Goal: Obtain resource: Download file/media

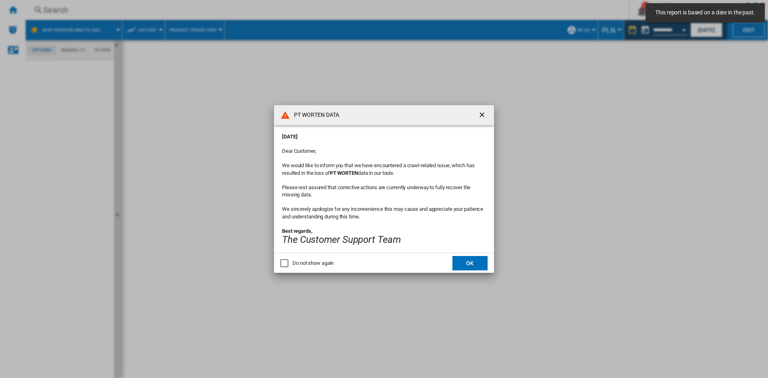
click at [300, 264] on div "Do not show again" at bounding box center [312, 263] width 41 height 7
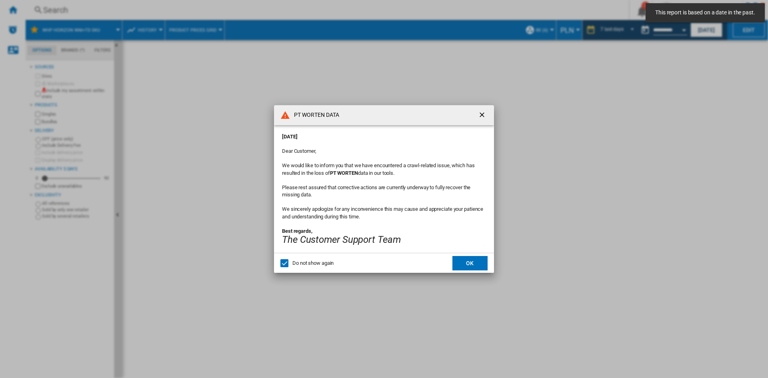
click at [280, 266] on div "Do not show again" at bounding box center [284, 263] width 8 height 8
click at [468, 268] on button "OK" at bounding box center [469, 263] width 35 height 14
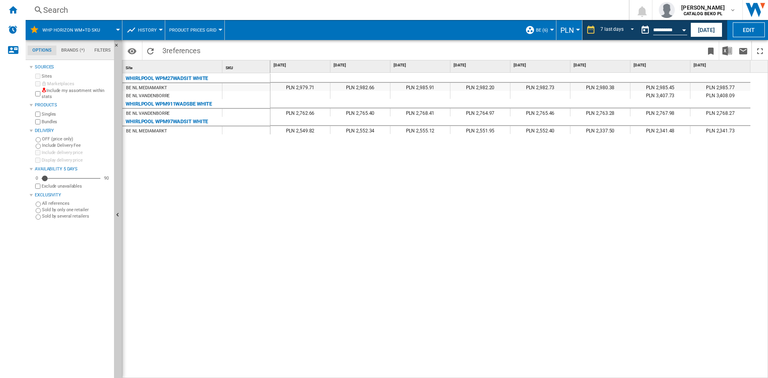
click at [576, 29] on div "Currency" at bounding box center [578, 30] width 4 height 2
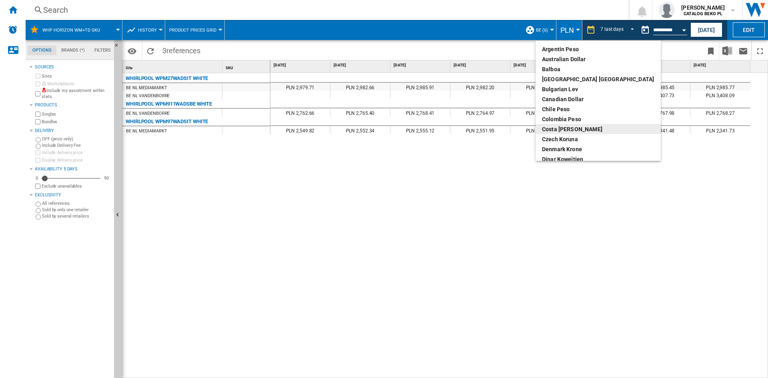
scroll to position [105, 0]
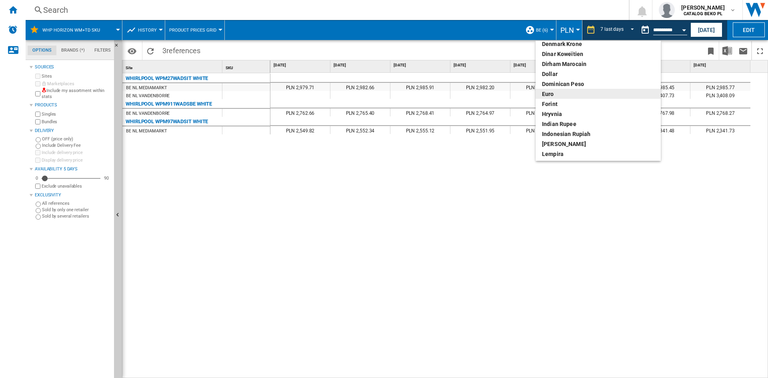
click at [554, 92] on div "euro" at bounding box center [598, 94] width 112 height 8
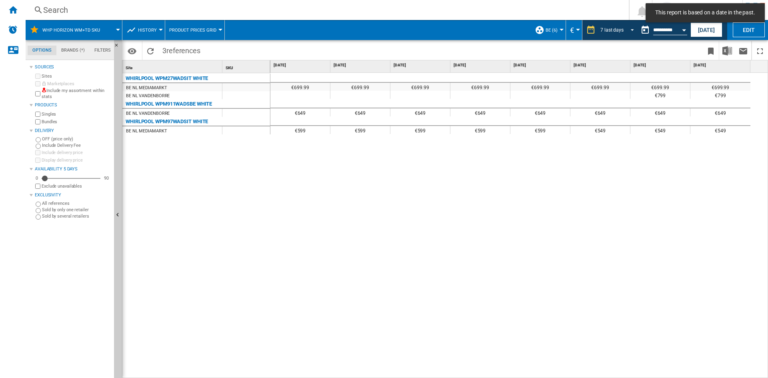
click at [631, 26] on span "REPORTS.WIZARD.STEPS.REPORT.STEPS.REPORT_OPTIONS.PERIOD: 7 last days" at bounding box center [630, 29] width 10 height 7
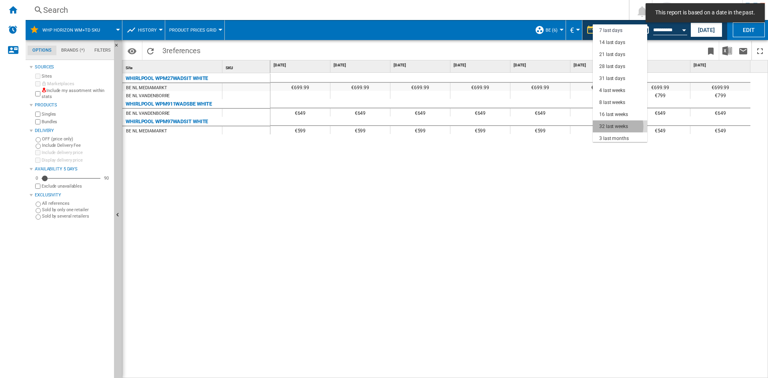
click at [612, 126] on div "32 last weeks" at bounding box center [613, 126] width 29 height 7
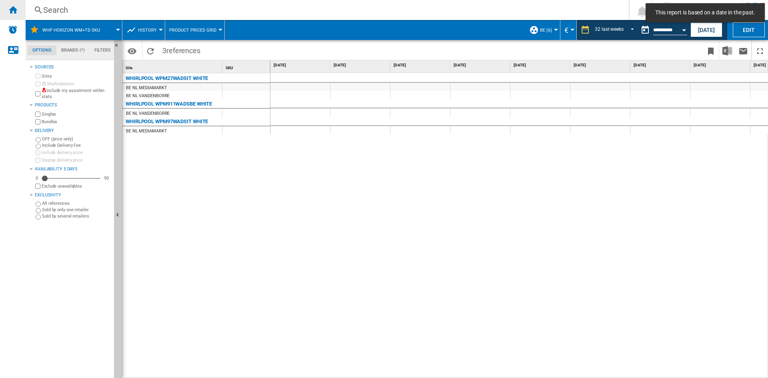
click at [13, 12] on ng-md-icon "Home" at bounding box center [13, 10] width 10 height 10
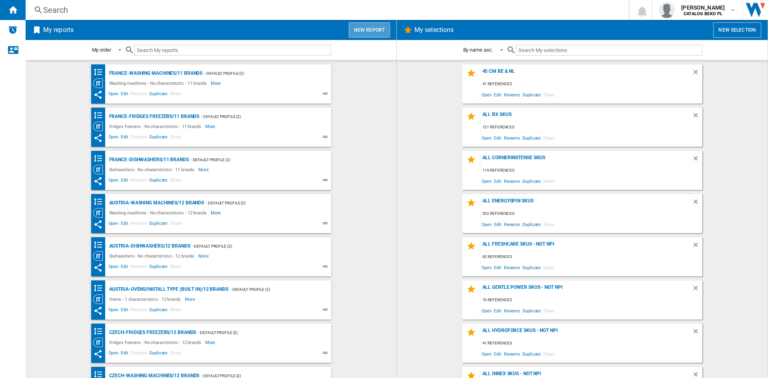
click at [370, 30] on button "New report" at bounding box center [369, 29] width 41 height 15
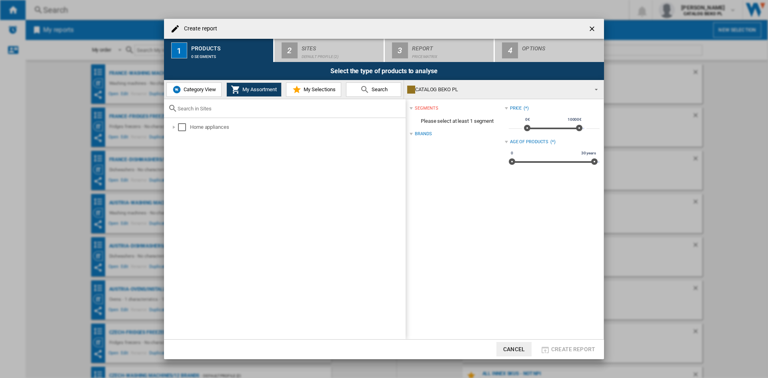
click at [317, 90] on span "My Selections" at bounding box center [319, 89] width 34 height 6
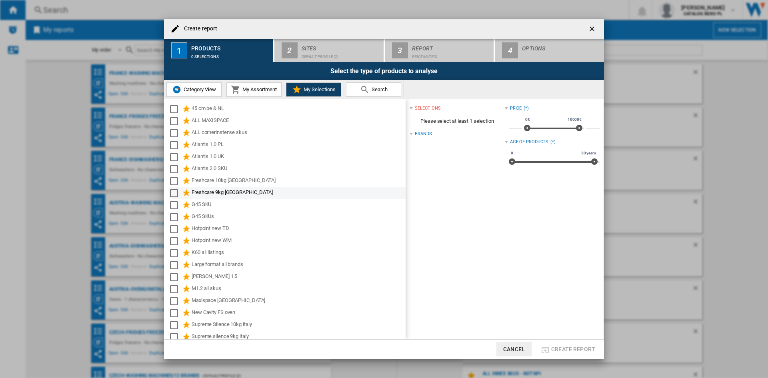
scroll to position [244, 0]
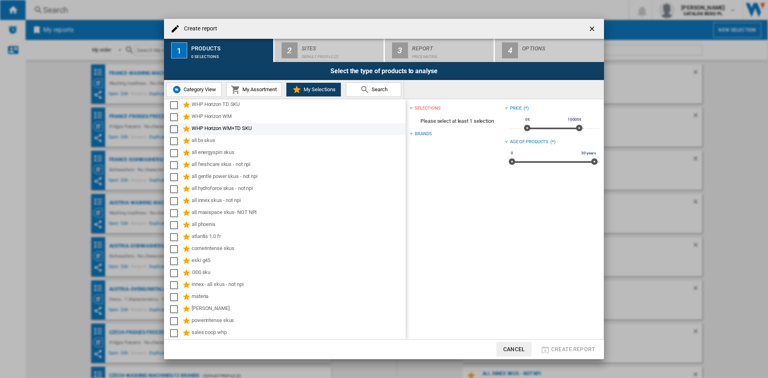
click at [210, 129] on div "WHP Horizon WM+TD SKU" at bounding box center [298, 129] width 213 height 10
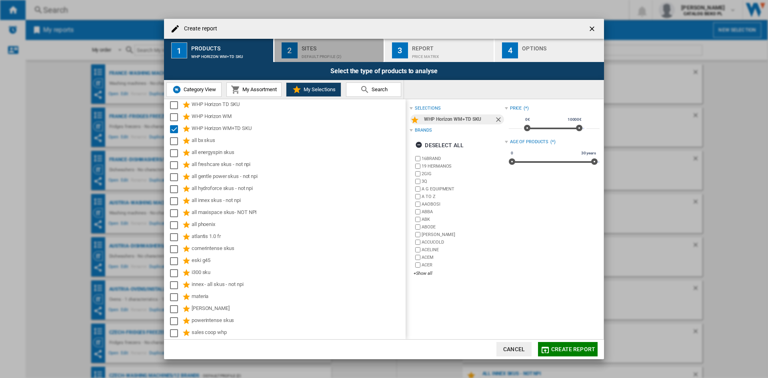
click at [333, 50] on div "Sites" at bounding box center [341, 46] width 79 height 8
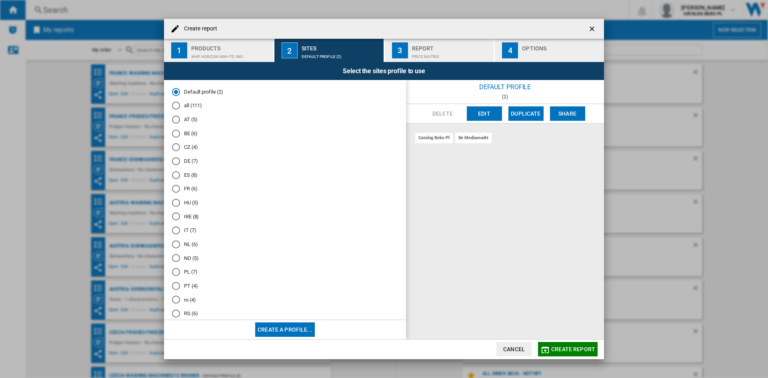
click at [185, 136] on md-radio-button "BE (6)" at bounding box center [285, 134] width 226 height 8
click at [536, 64] on div "Select the sites profile to use" at bounding box center [384, 71] width 440 height 18
click at [537, 63] on div "Select the sites profile to use" at bounding box center [384, 71] width 440 height 18
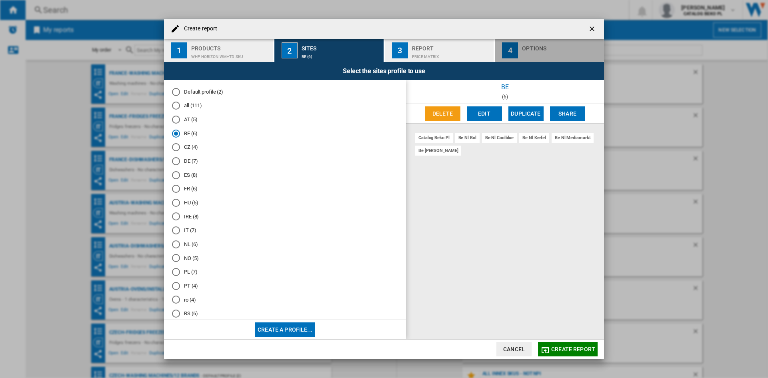
click at [538, 61] on button "4 Options" at bounding box center [549, 50] width 109 height 23
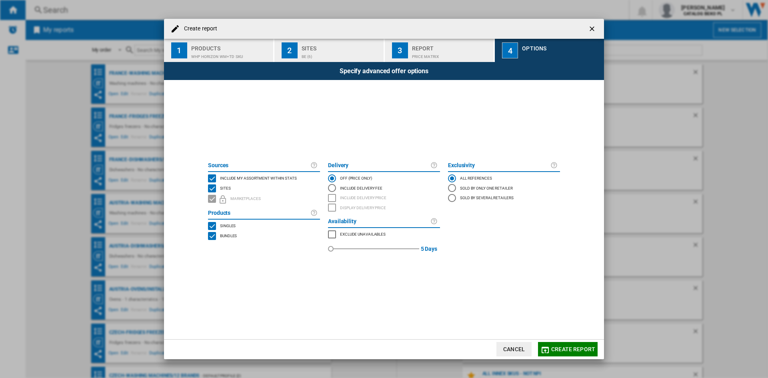
click at [244, 176] on span "Include my assortment within stats" at bounding box center [258, 178] width 77 height 6
click at [556, 349] on span "Create report" at bounding box center [573, 349] width 44 height 6
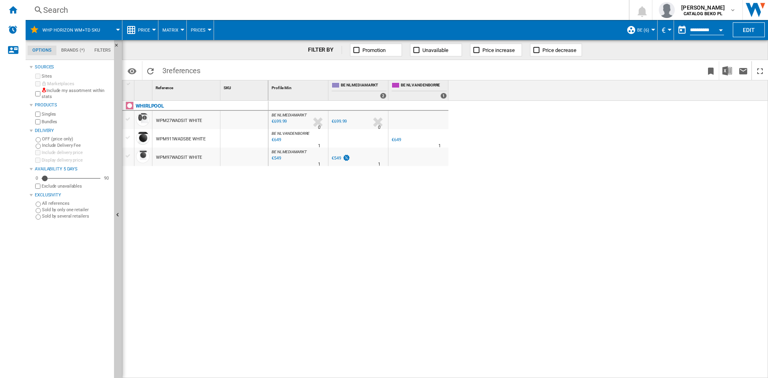
click at [144, 26] on button "Price" at bounding box center [146, 30] width 16 height 20
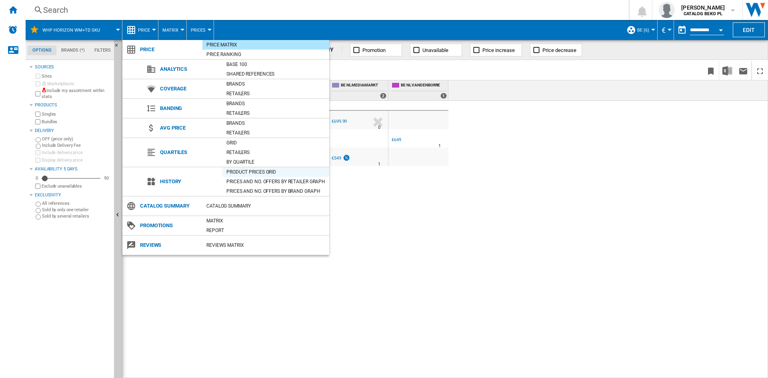
click at [249, 174] on div "Product prices grid" at bounding box center [275, 172] width 107 height 8
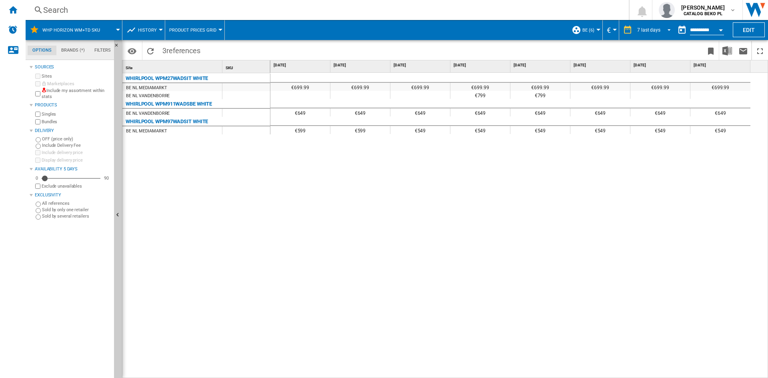
click at [640, 31] on div "7 last days" at bounding box center [648, 30] width 23 height 6
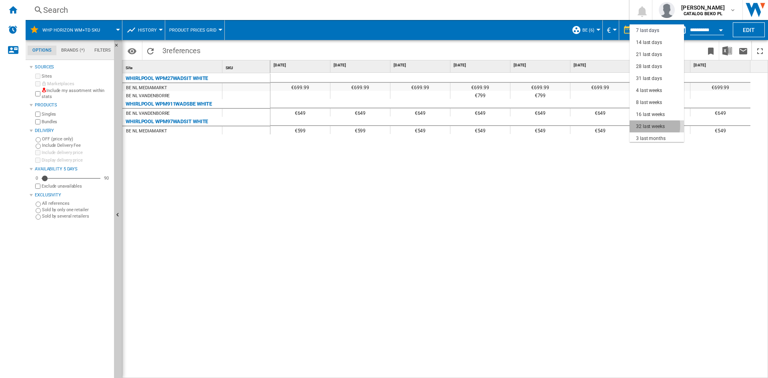
click at [642, 126] on div "32 last weeks" at bounding box center [650, 126] width 29 height 7
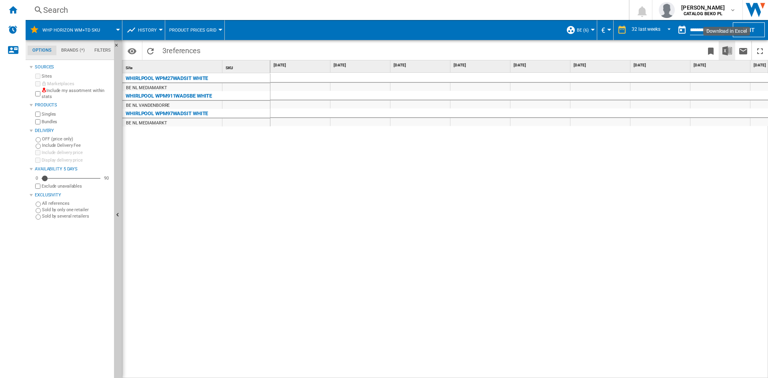
click at [724, 49] on img "Download in Excel" at bounding box center [727, 51] width 10 height 10
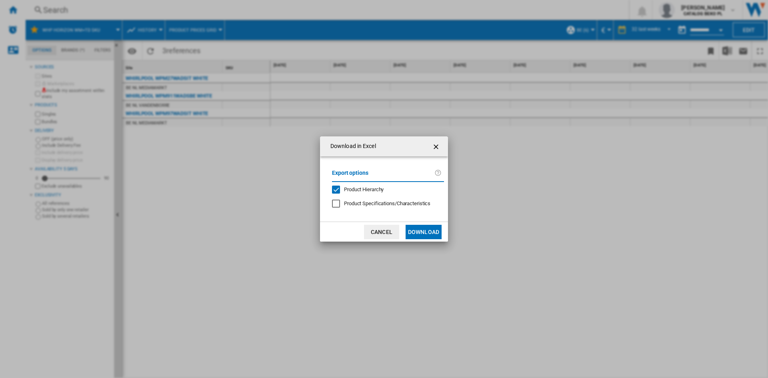
click at [420, 233] on button "Download" at bounding box center [424, 232] width 36 height 14
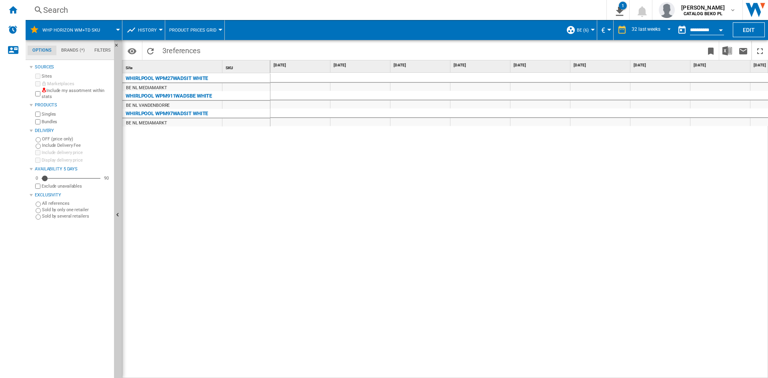
click at [154, 191] on div "WHIRLPOOL WPM27WADSIT WHITE BE NL MEDIAMARKT WHIRLPOOL WPM911WADSBE WHITE BE [P…" at bounding box center [196, 223] width 148 height 301
click at [580, 30] on span "BE (6)" at bounding box center [583, 30] width 12 height 5
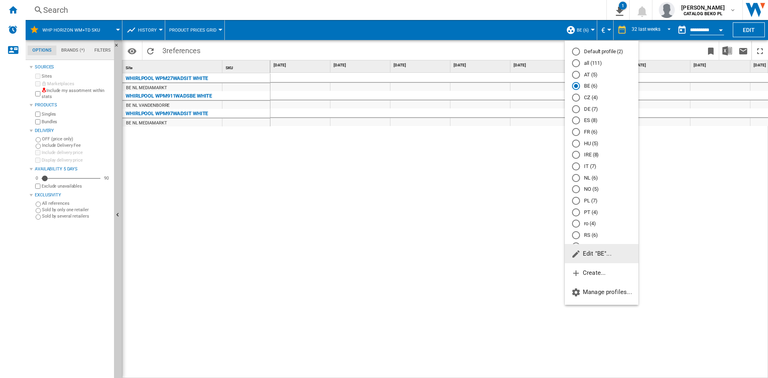
click at [585, 178] on md-radio-button "NL (6)" at bounding box center [601, 178] width 59 height 8
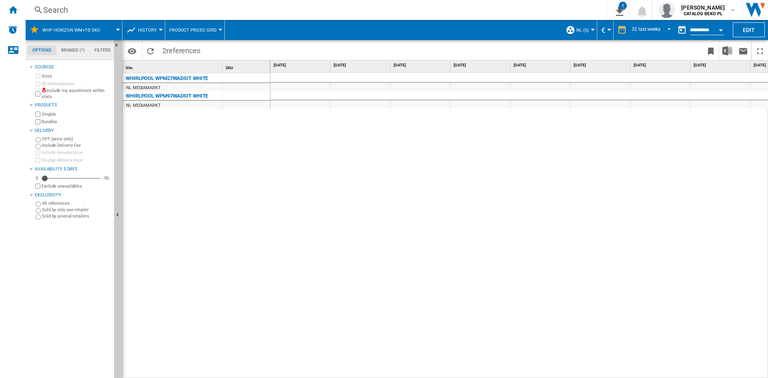
click at [12, 8] on ng-md-icon "Home" at bounding box center [13, 10] width 10 height 10
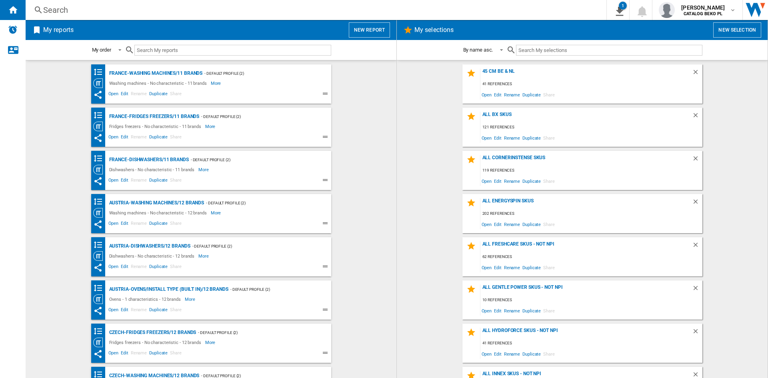
click at [374, 20] on div "My reports New report" at bounding box center [211, 30] width 371 height 20
click at [373, 21] on div "My reports New report" at bounding box center [211, 30] width 371 height 20
click at [371, 24] on button "New report" at bounding box center [369, 29] width 41 height 15
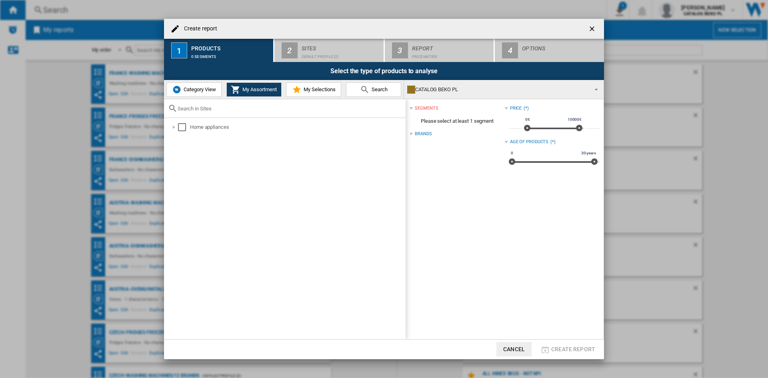
click at [306, 88] on span "My Selections" at bounding box center [319, 89] width 34 height 6
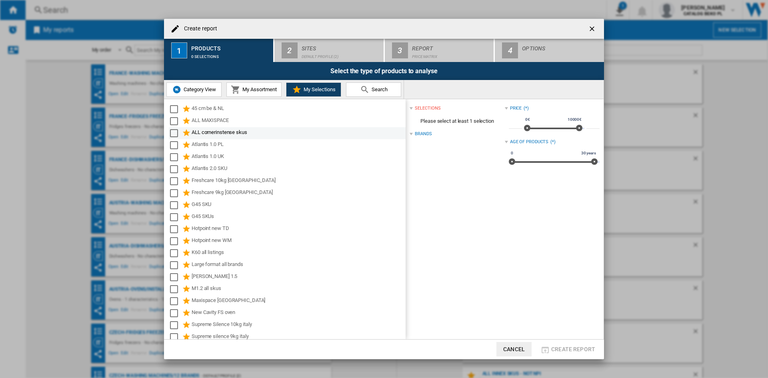
scroll to position [244, 0]
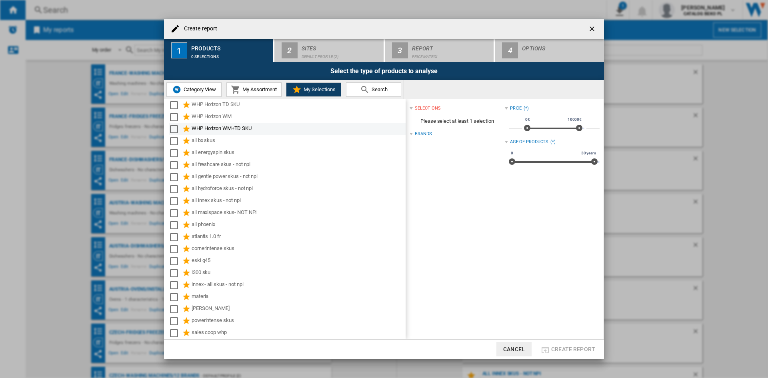
click at [226, 129] on div "WHP Horizon WM+TD SKU" at bounding box center [298, 129] width 213 height 10
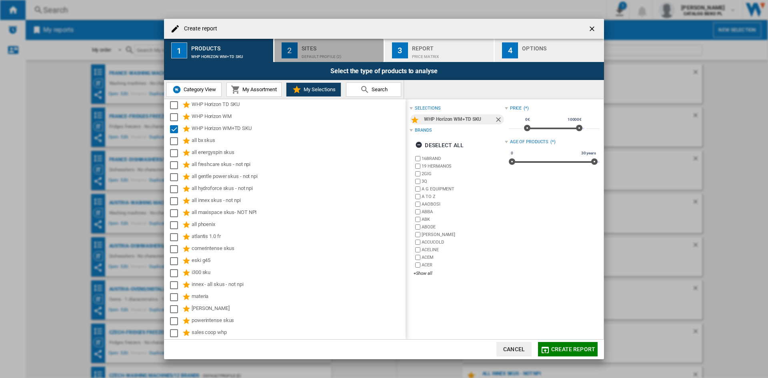
click at [329, 44] on div "Sites" at bounding box center [341, 46] width 79 height 8
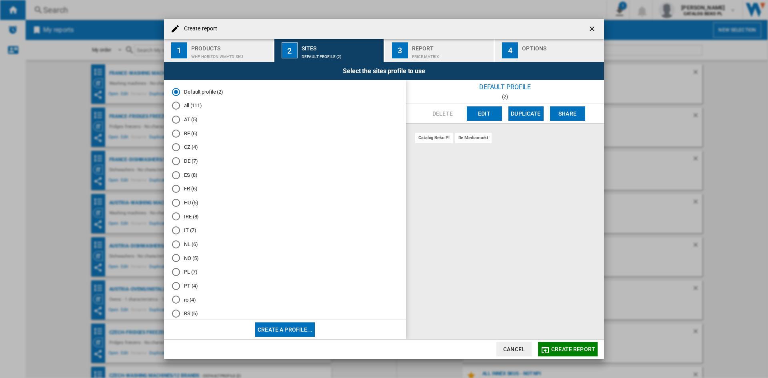
click at [196, 245] on md-radio-button "NL (6)" at bounding box center [285, 244] width 226 height 8
click at [536, 48] on div "Options" at bounding box center [561, 46] width 79 height 8
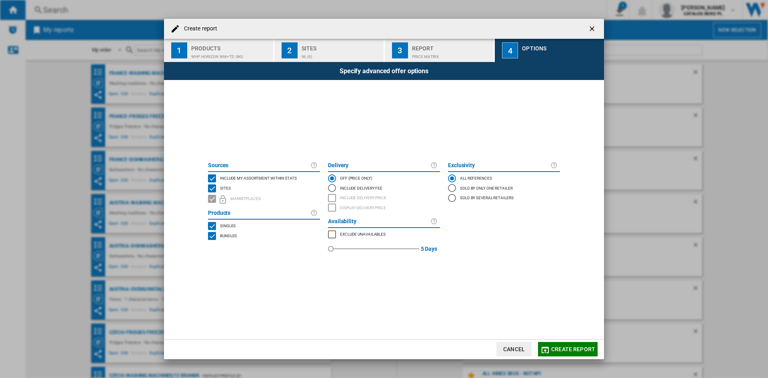
click at [242, 179] on span "Include my assortment within stats" at bounding box center [258, 178] width 77 height 6
click at [561, 347] on span "Create report" at bounding box center [573, 349] width 44 height 6
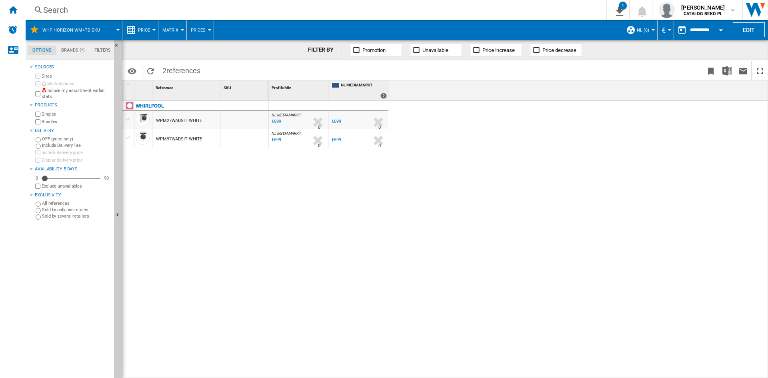
click at [147, 44] on div "FILTER BY Promotion Unavailable Price increase Price decrease" at bounding box center [445, 50] width 646 height 20
click at [146, 39] on button "Price" at bounding box center [146, 30] width 16 height 20
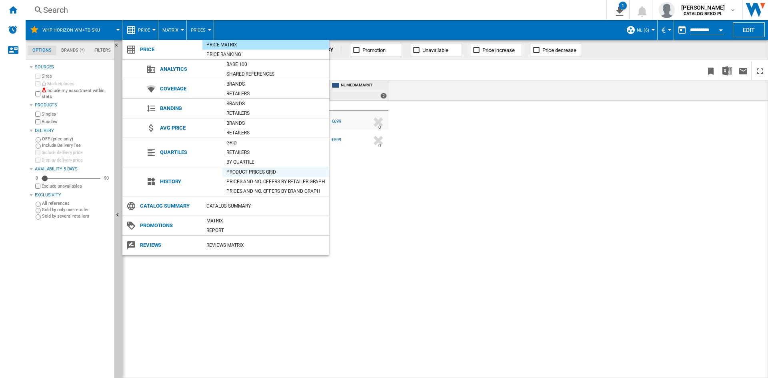
click at [269, 168] on div "Product prices grid" at bounding box center [275, 172] width 107 height 8
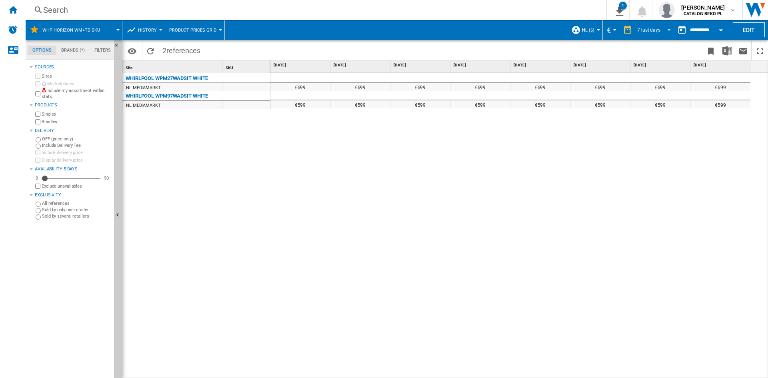
click at [657, 31] on div "7 last days" at bounding box center [648, 30] width 23 height 6
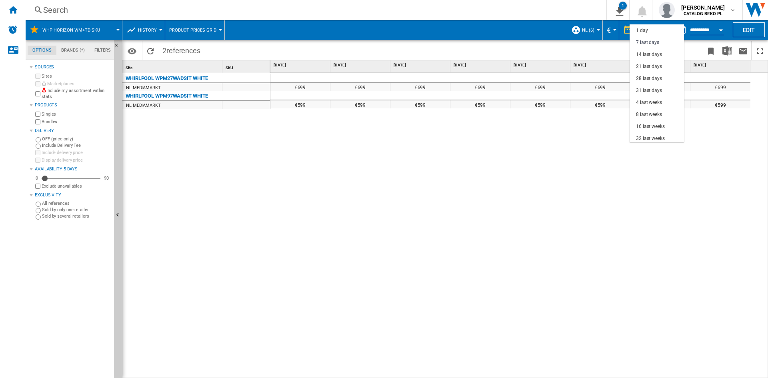
scroll to position [12, 0]
click at [653, 127] on div "32 last weeks" at bounding box center [650, 126] width 29 height 7
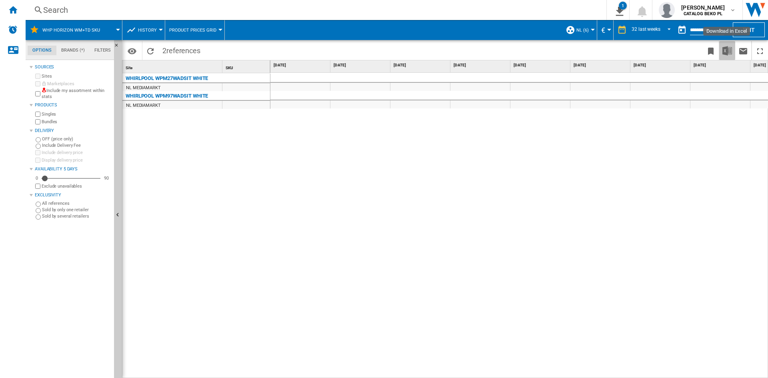
click at [725, 52] on img "Download in Excel" at bounding box center [727, 51] width 10 height 10
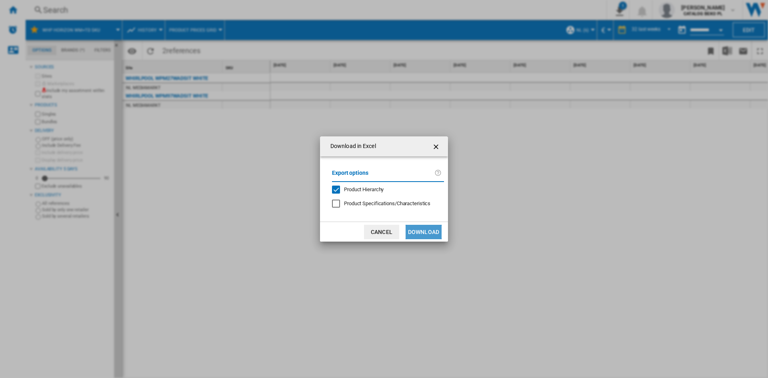
click at [410, 234] on button "Download" at bounding box center [424, 232] width 36 height 14
